Goal: Navigation & Orientation: Find specific page/section

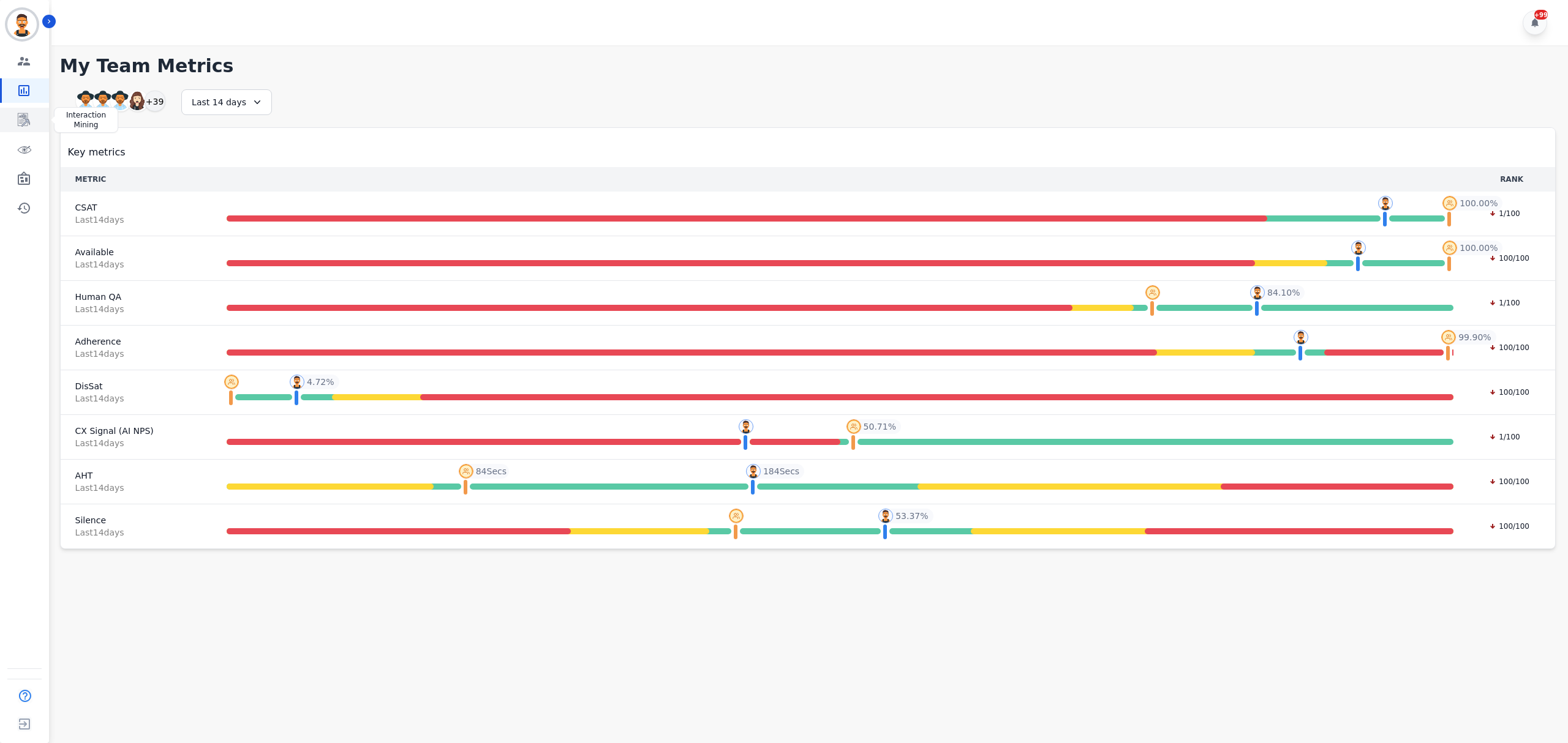
click at [32, 112] on link "Sidebar" at bounding box center [26, 120] width 47 height 24
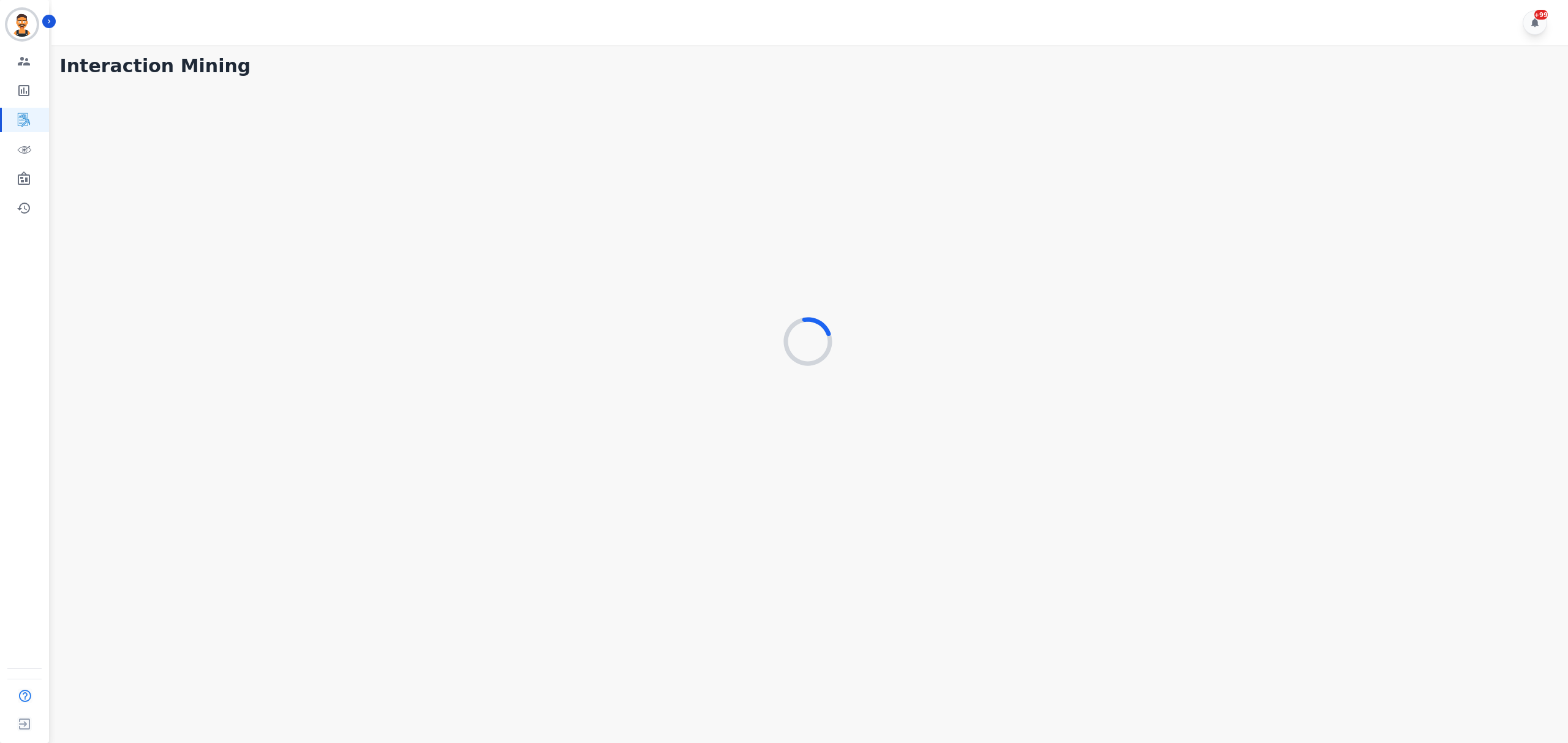
click at [241, 260] on div at bounding box center [807, 342] width 1495 height 520
click at [42, 70] on link "Sidebar" at bounding box center [26, 61] width 47 height 24
